Goal: Task Accomplishment & Management: Manage account settings

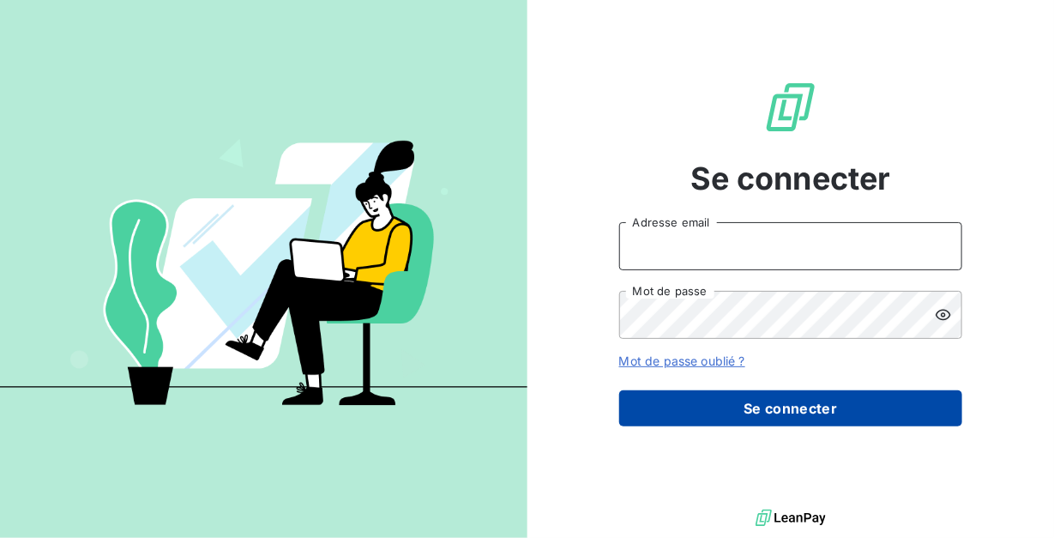
type input "[PERSON_NAME][EMAIL_ADDRESS][DOMAIN_NAME]"
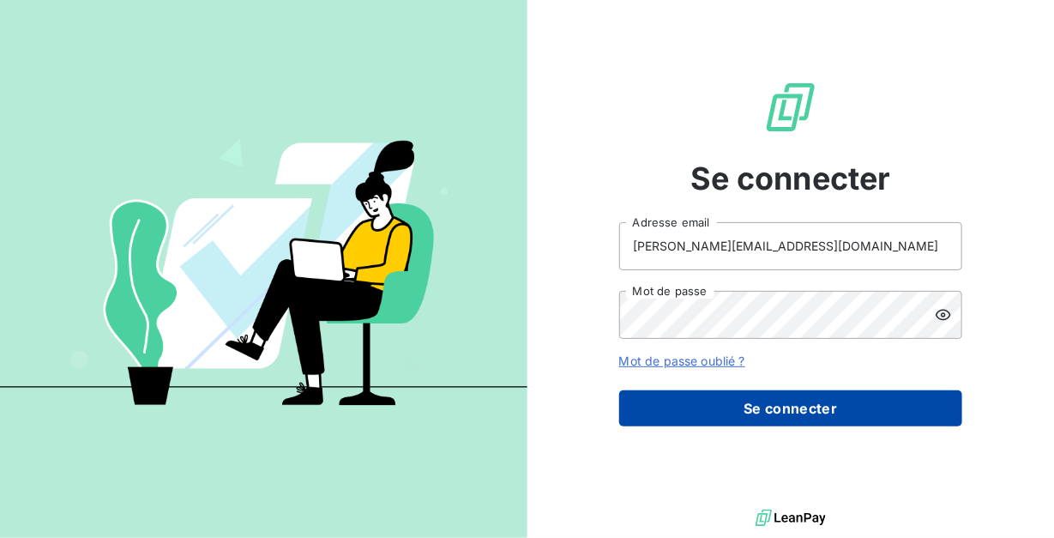
click at [730, 415] on button "Se connecter" at bounding box center [790, 408] width 343 height 36
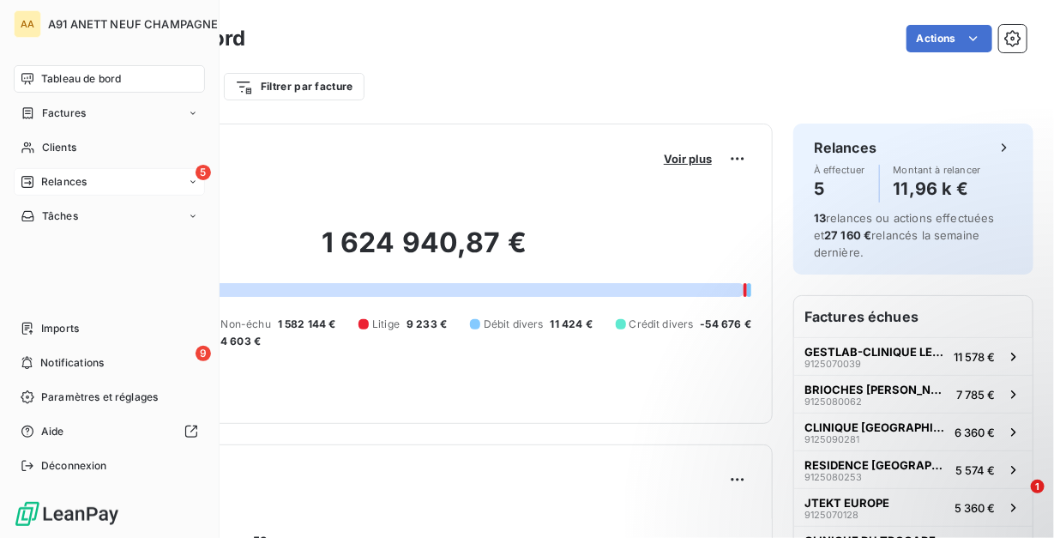
click at [30, 178] on icon at bounding box center [27, 182] width 12 height 12
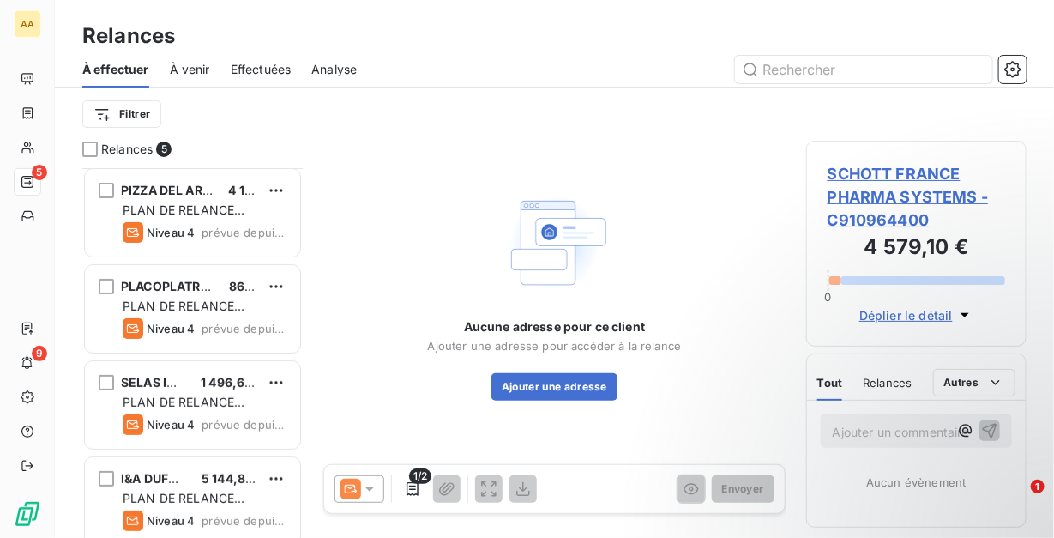
scroll to position [111, 0]
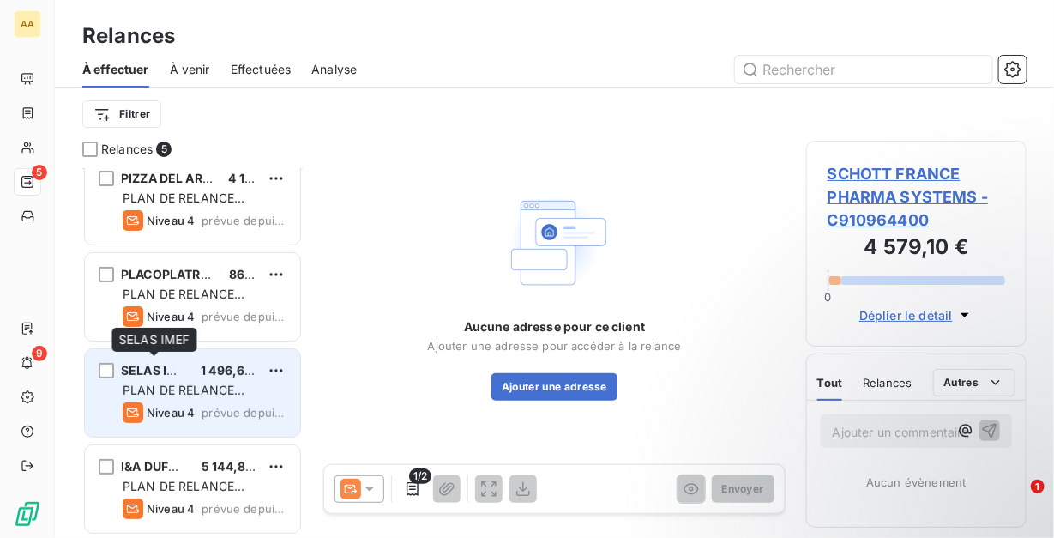
click at [187, 365] on div "SELAS IMEF 1 496,62 €" at bounding box center [205, 370] width 164 height 15
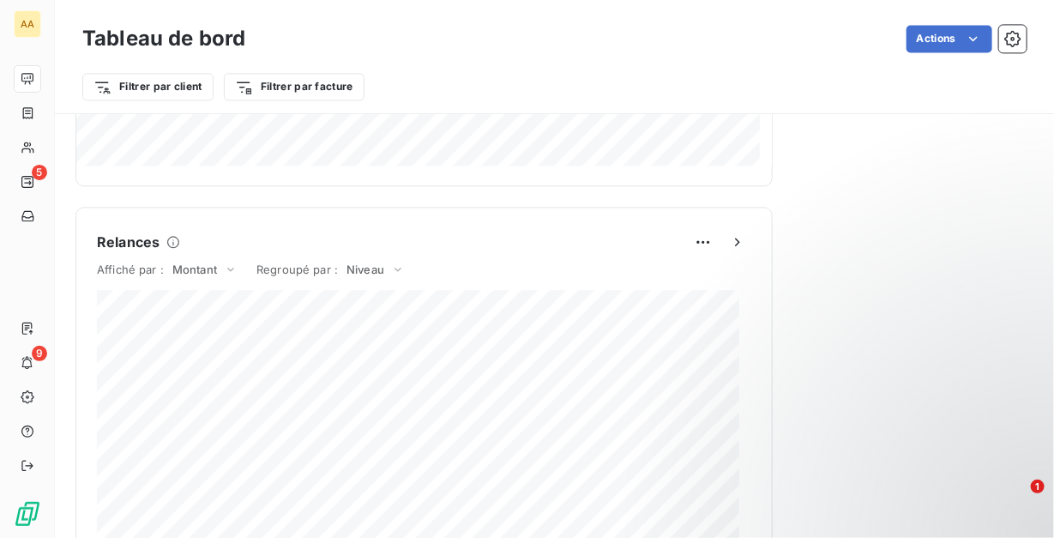
scroll to position [1715, 0]
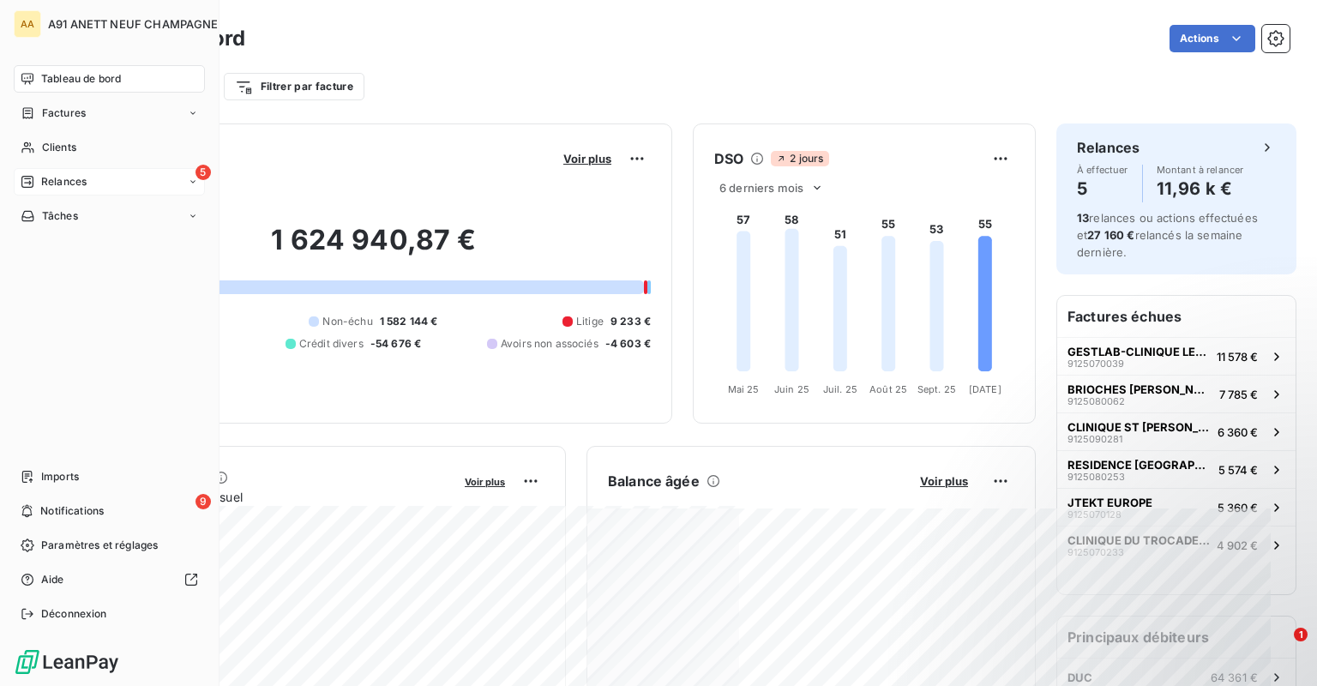
click at [73, 177] on span "Relances" at bounding box center [63, 181] width 45 height 15
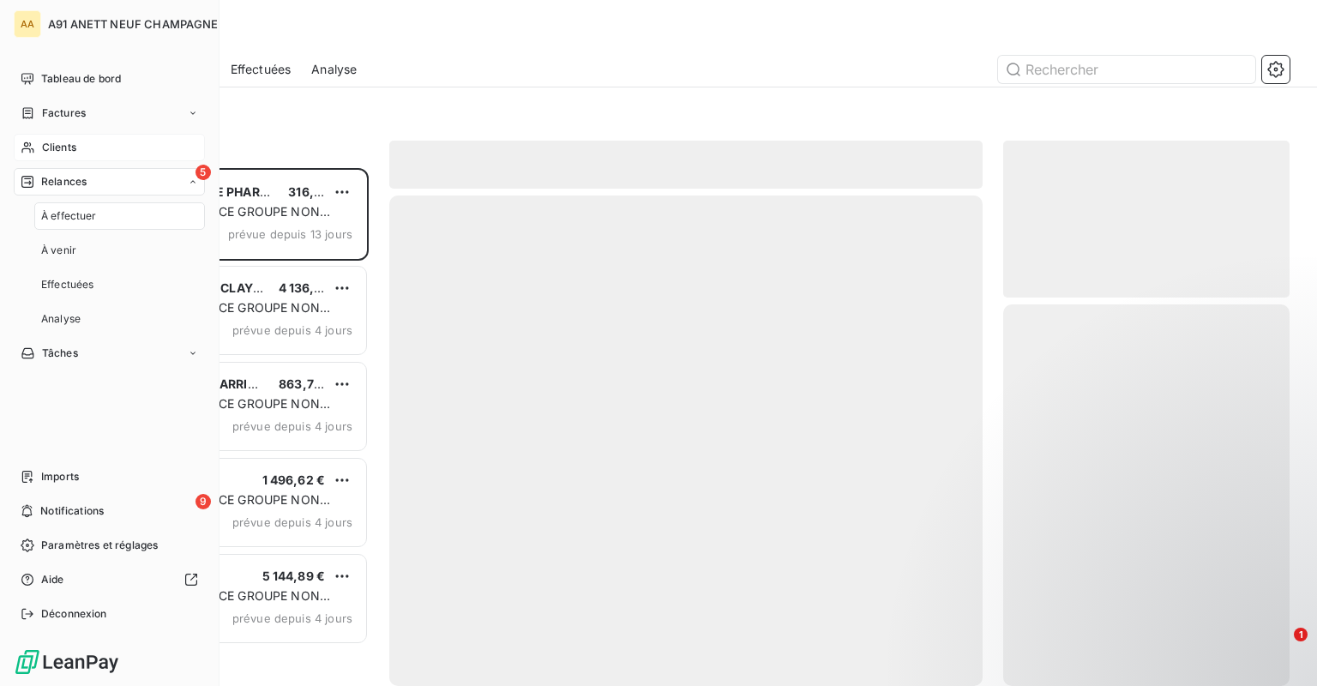
scroll to position [504, 273]
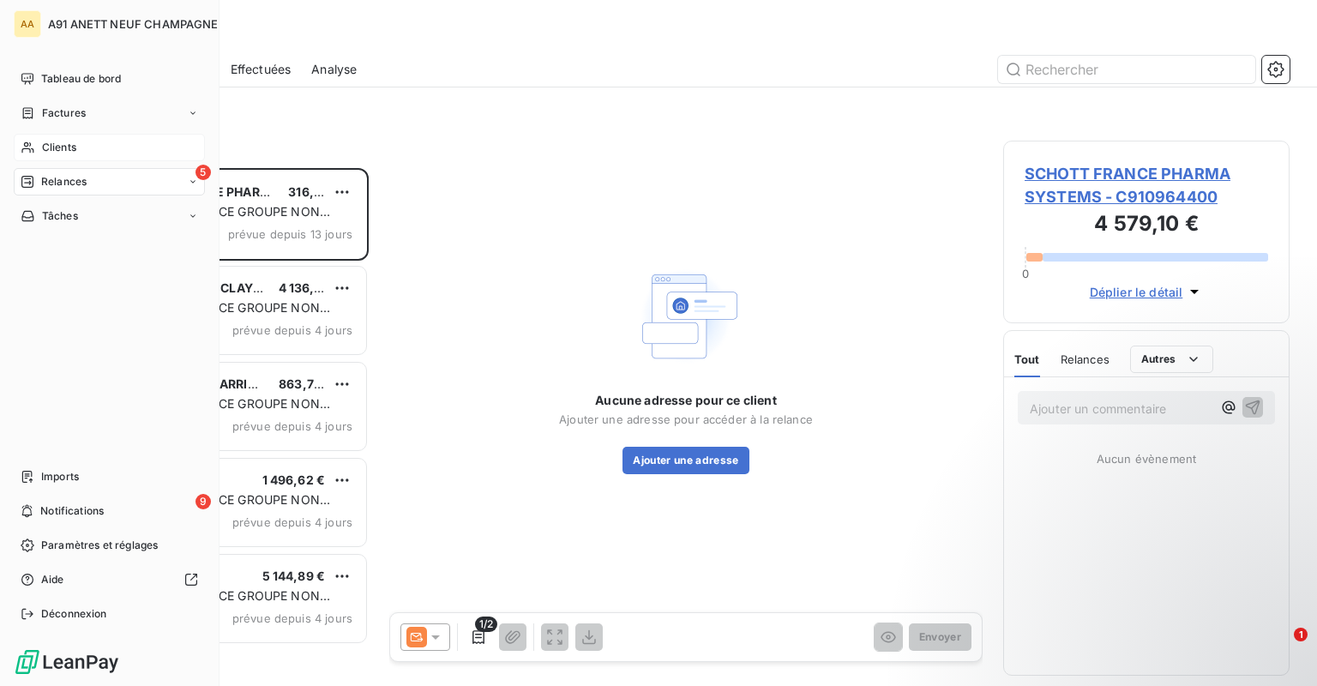
click at [63, 141] on span "Clients" at bounding box center [59, 147] width 34 height 15
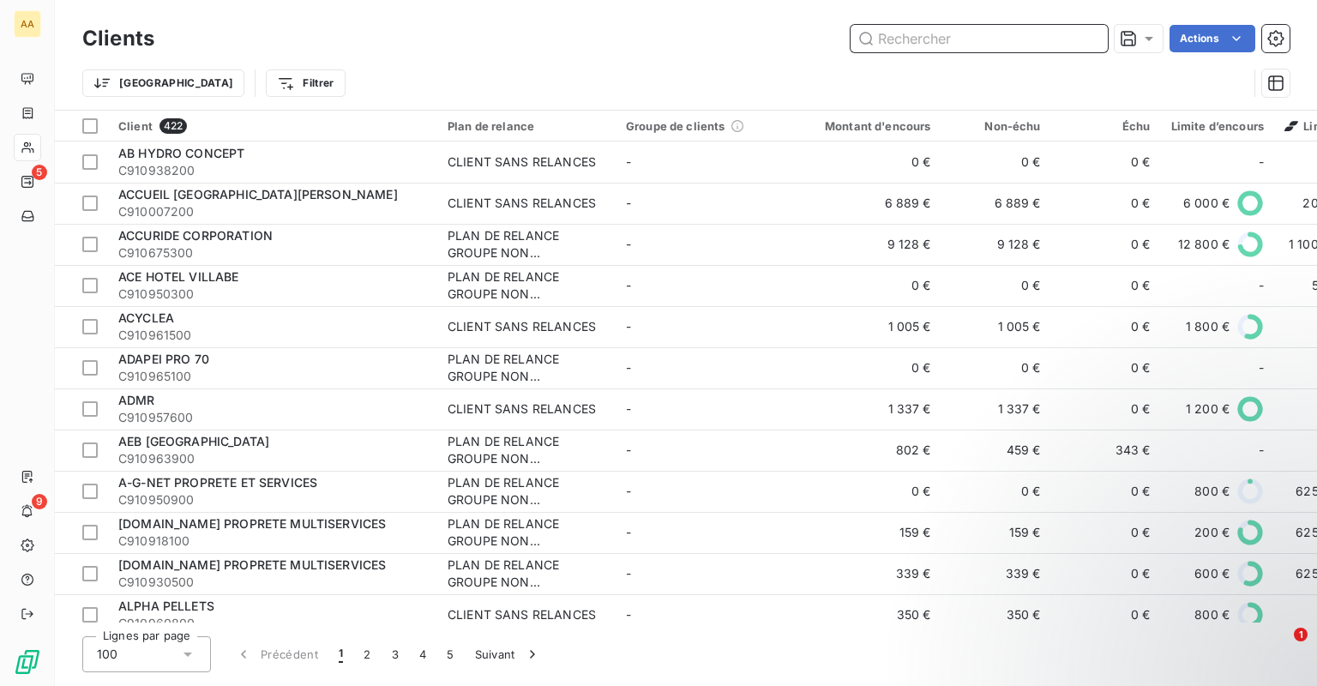
click at [893, 32] on input "text" at bounding box center [979, 38] width 257 height 27
click at [895, 34] on input "text" at bounding box center [979, 38] width 257 height 27
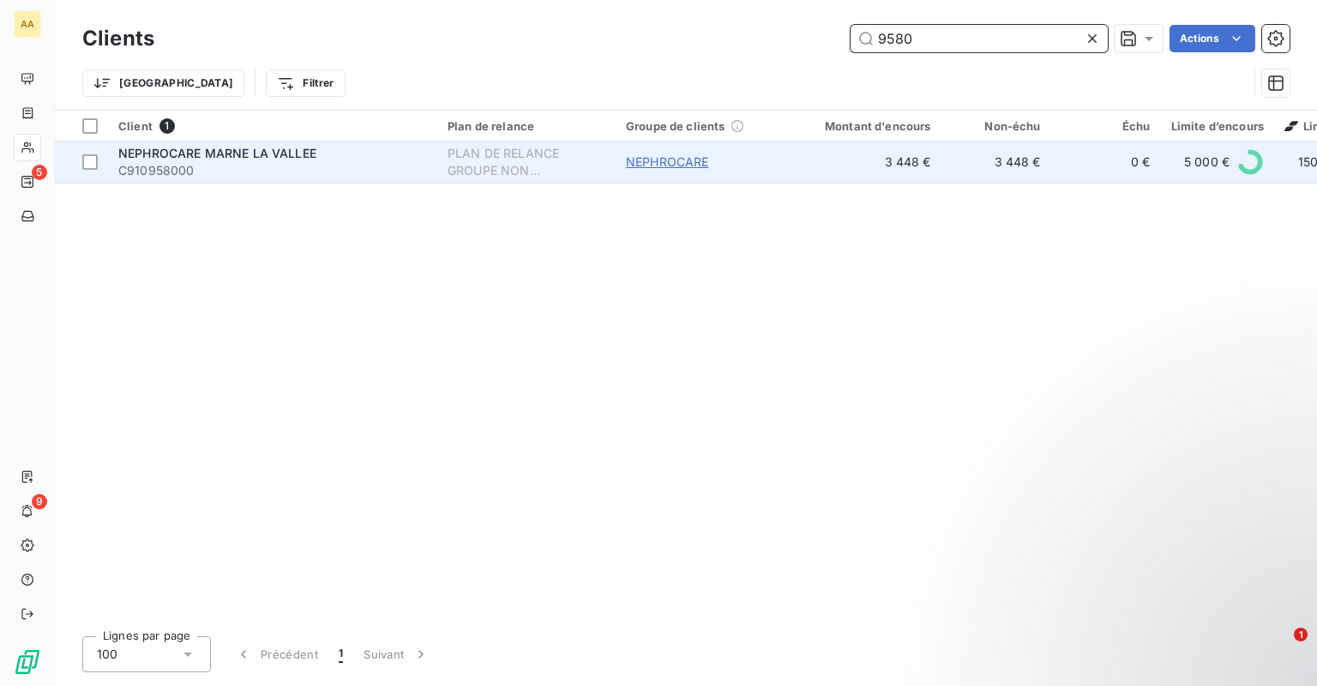
type input "9580"
click at [680, 160] on span "NEPHROCARE" at bounding box center [667, 162] width 83 height 17
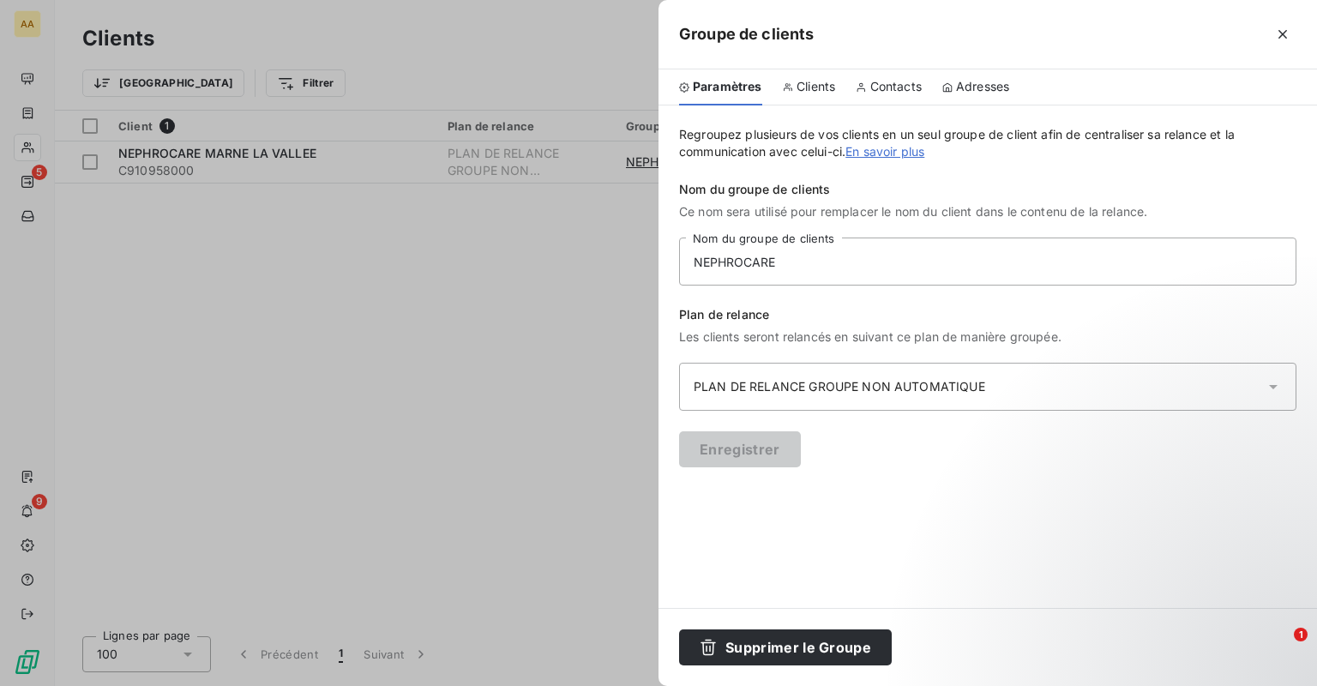
click at [811, 87] on span "Clients" at bounding box center [816, 86] width 39 height 17
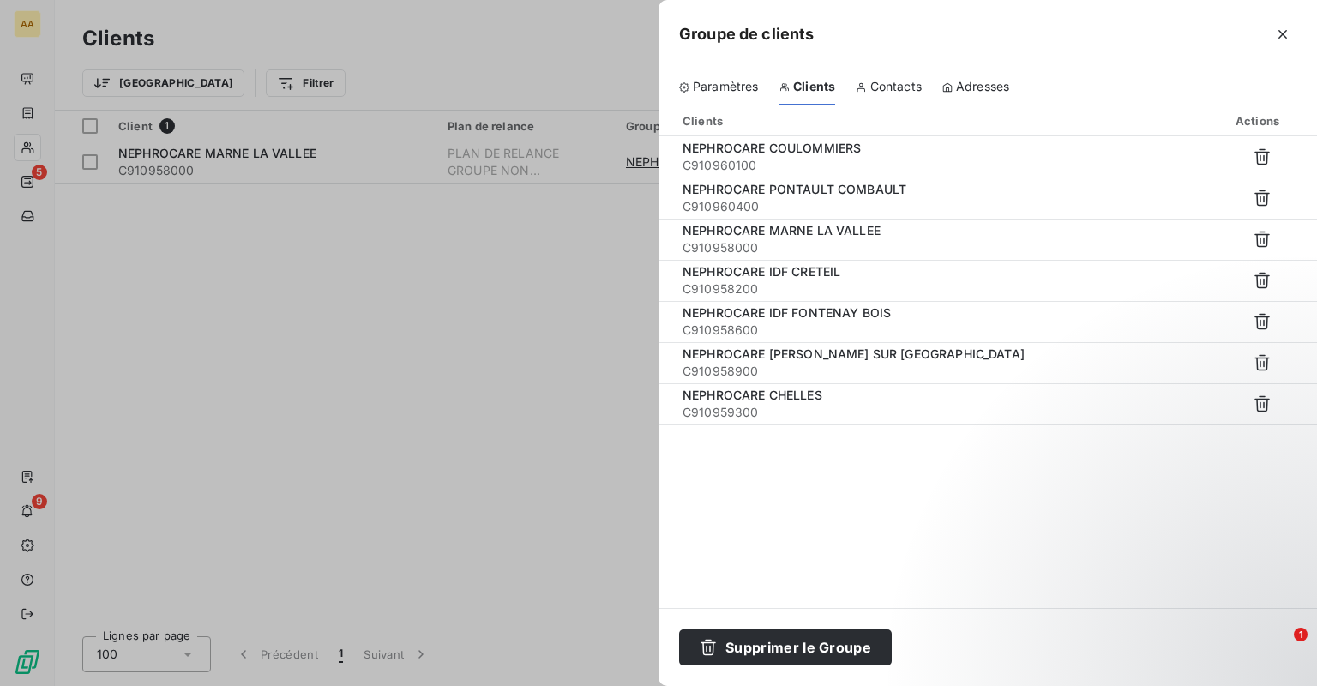
click at [884, 83] on span "Contacts" at bounding box center [896, 86] width 51 height 17
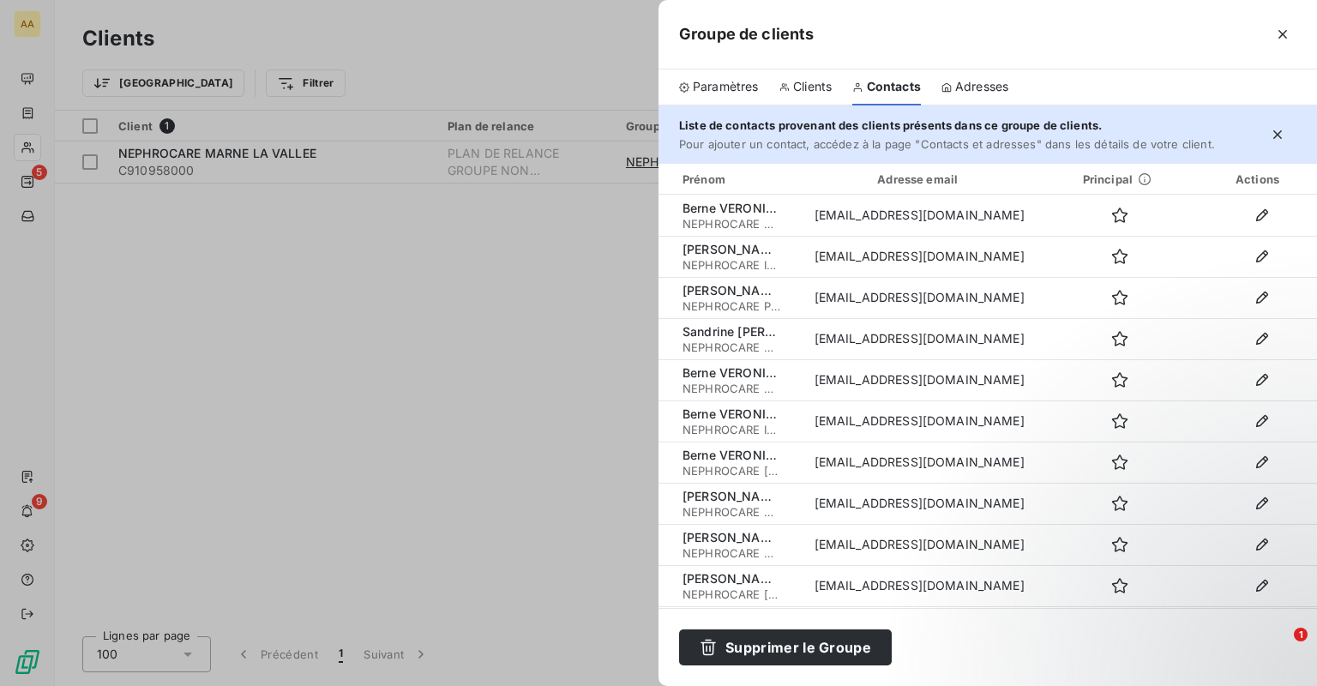
click at [955, 84] on div "Adresses" at bounding box center [975, 87] width 67 height 36
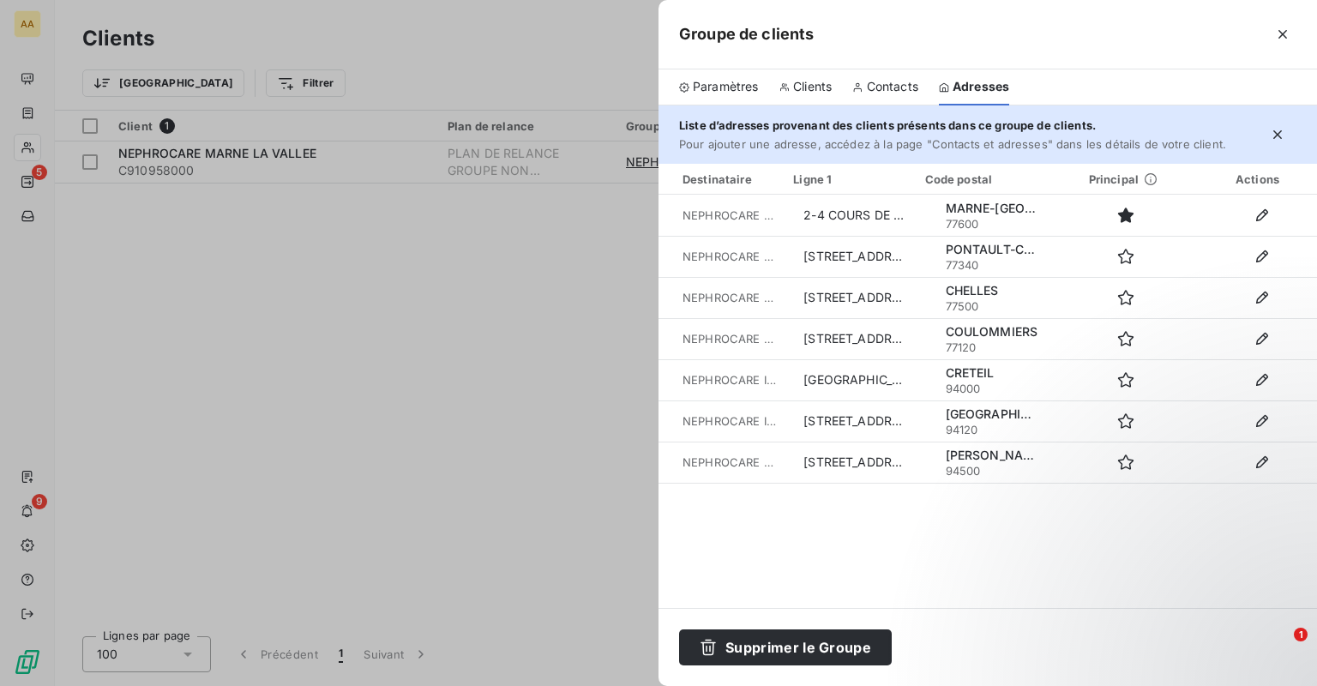
drag, startPoint x: 447, startPoint y: 288, endPoint x: 200, endPoint y: 166, distance: 275.4
click at [447, 287] on div at bounding box center [658, 343] width 1317 height 686
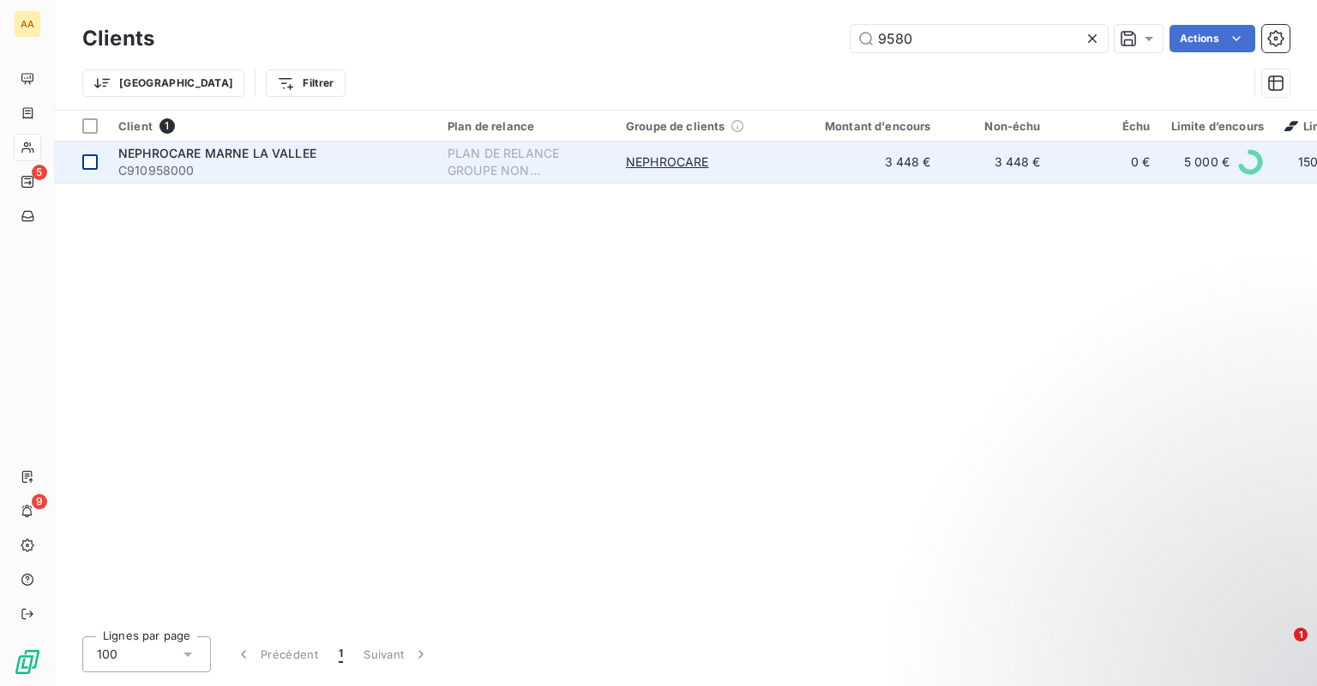
click at [89, 163] on div at bounding box center [89, 161] width 15 height 15
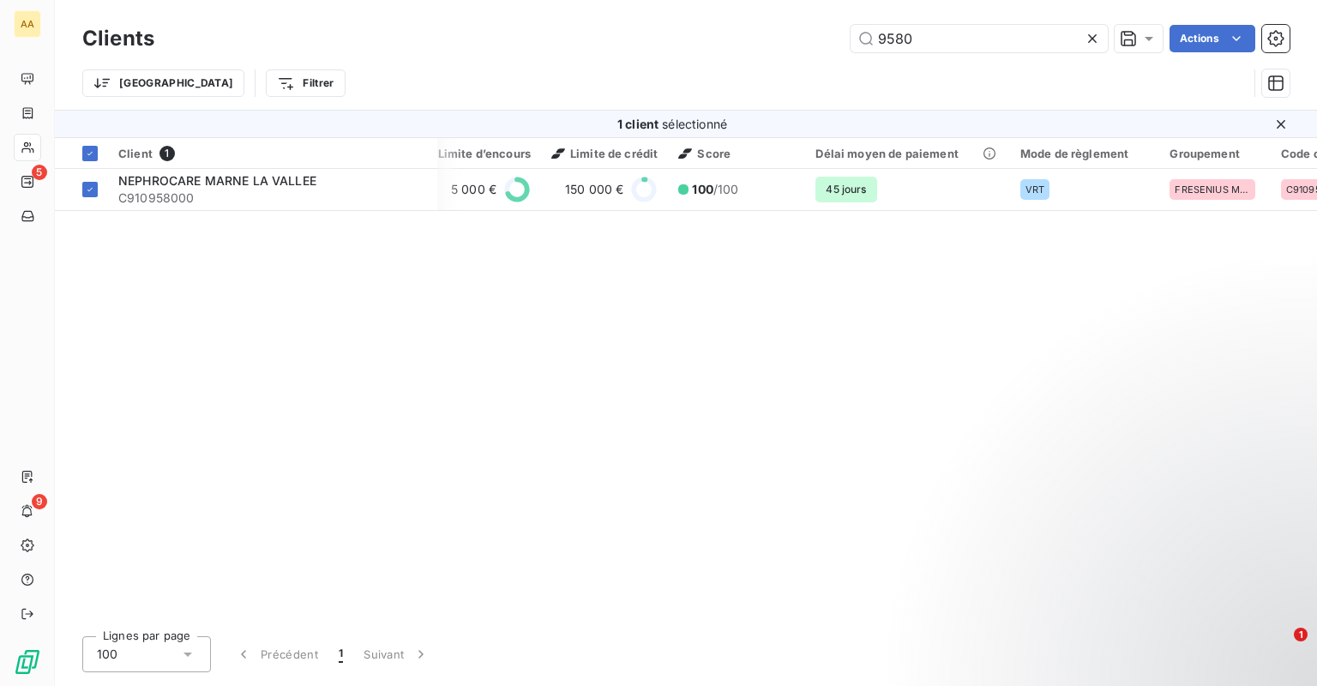
scroll to position [0, 783]
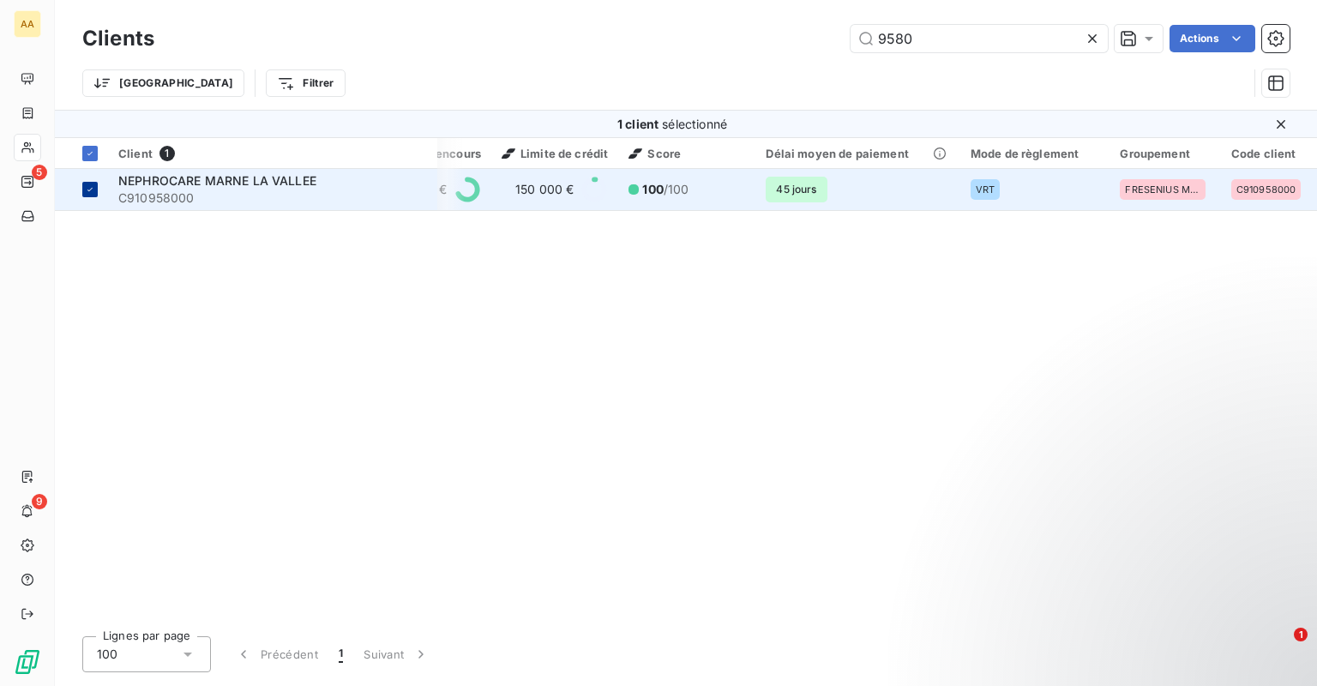
click at [94, 187] on icon at bounding box center [90, 189] width 10 height 10
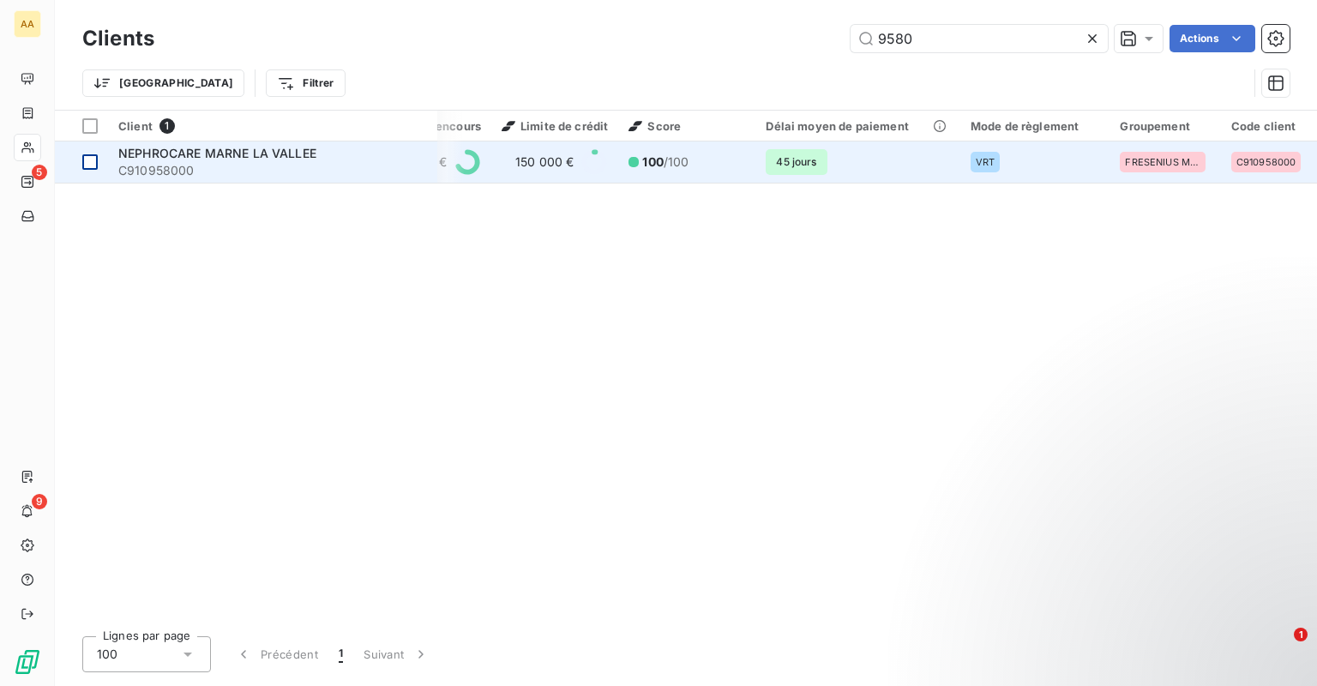
click at [202, 148] on span "NEPHROCARE MARNE LA VALLEE" at bounding box center [217, 153] width 198 height 15
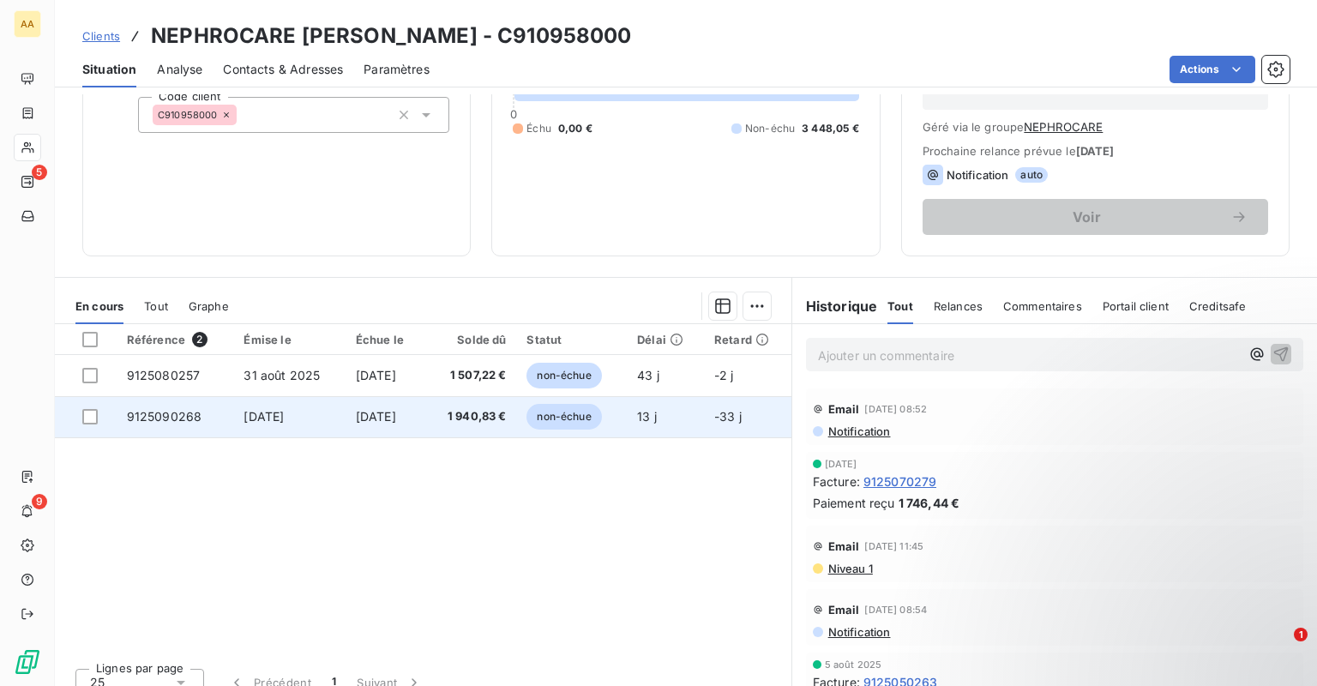
scroll to position [234, 0]
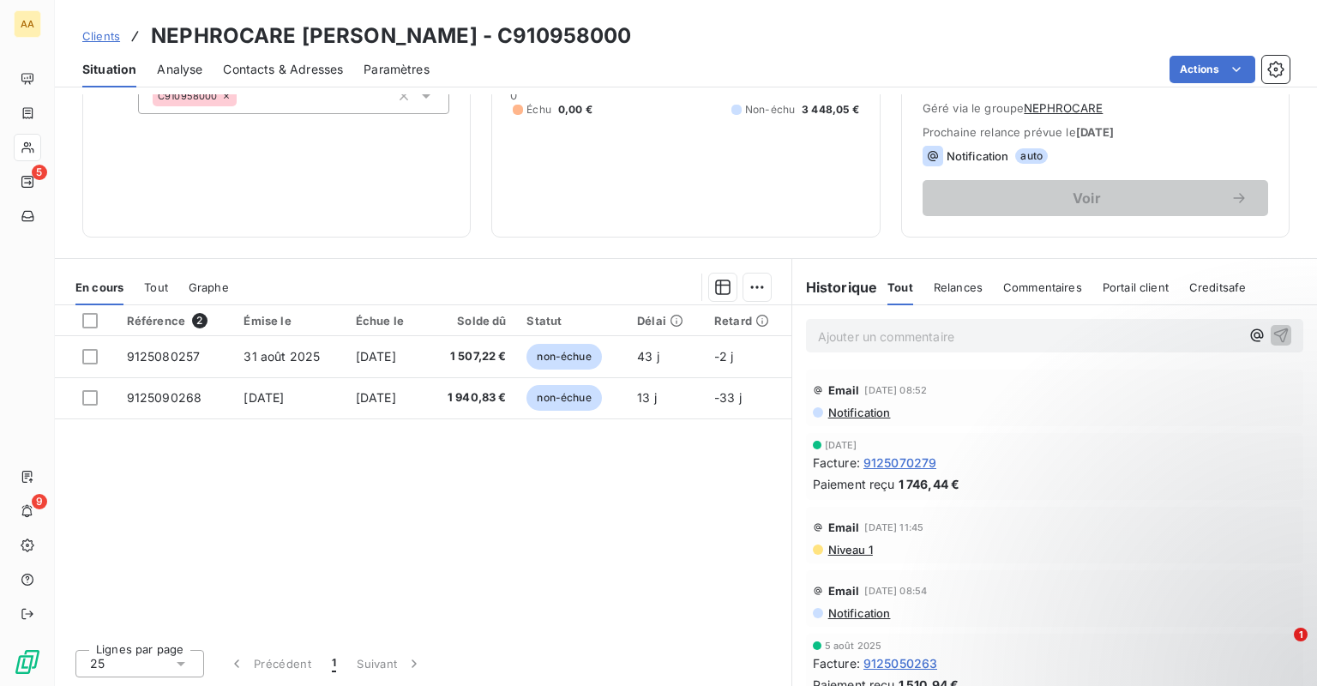
click at [825, 335] on p "Ajouter un commentaire ﻿" at bounding box center [1029, 336] width 422 height 21
click at [843, 333] on p "Ajouter un commentaire ﻿" at bounding box center [1029, 336] width 422 height 21
